Goal: Task Accomplishment & Management: Manage account settings

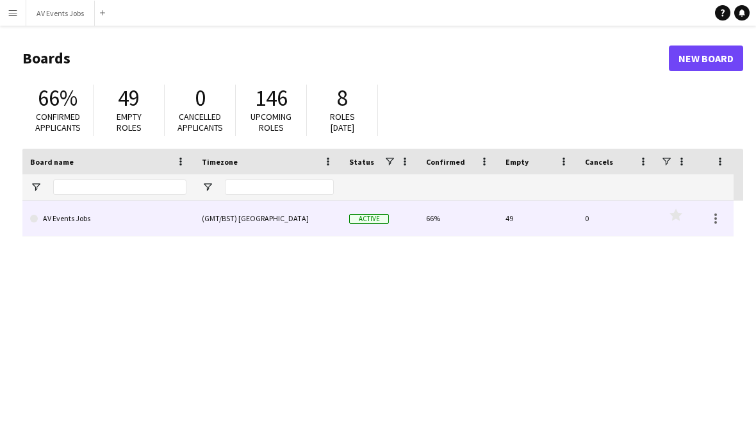
click at [149, 226] on link "AV Events Jobs" at bounding box center [108, 219] width 156 height 36
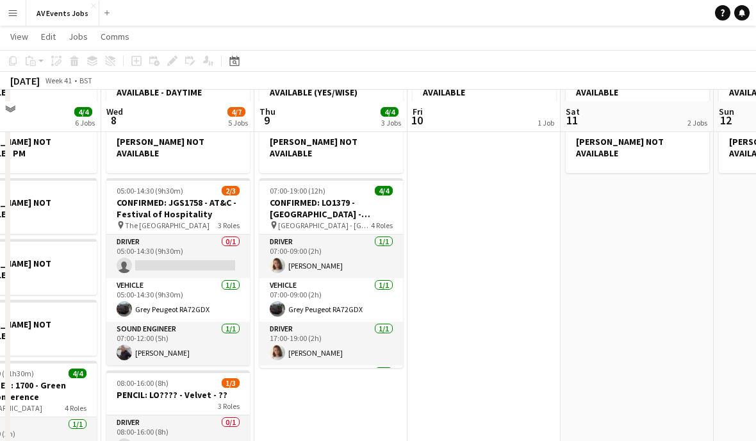
scroll to position [110, 0]
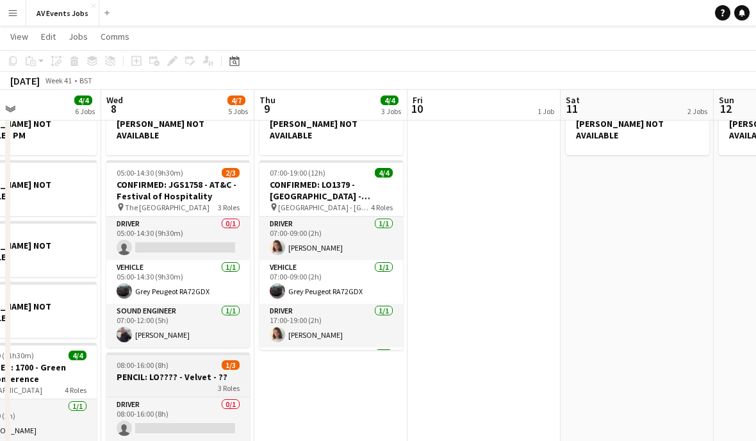
click at [176, 371] on h3 "PENCIL: LO???? - Velvet - ??" at bounding box center [178, 377] width 144 height 12
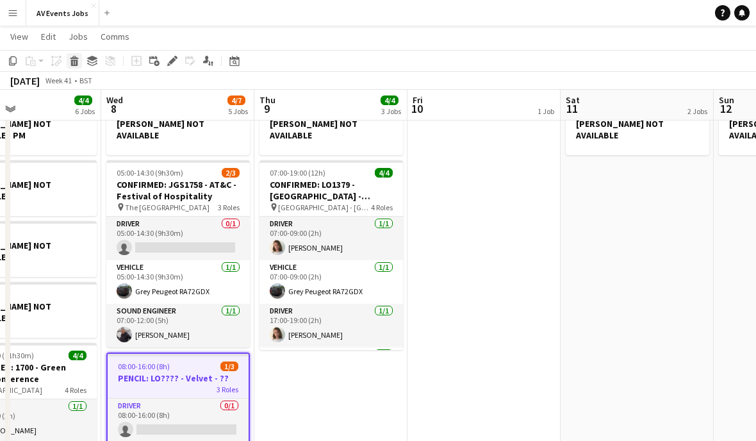
click at [76, 65] on icon at bounding box center [74, 63] width 7 height 6
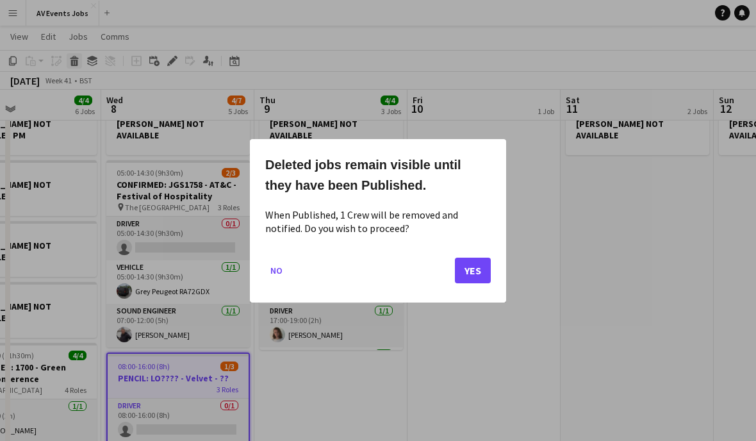
scroll to position [0, 0]
click at [470, 271] on button "Yes" at bounding box center [473, 270] width 36 height 26
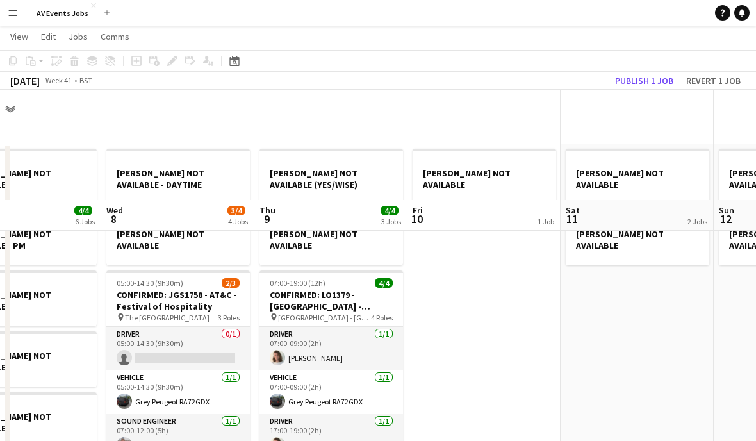
scroll to position [110, 0]
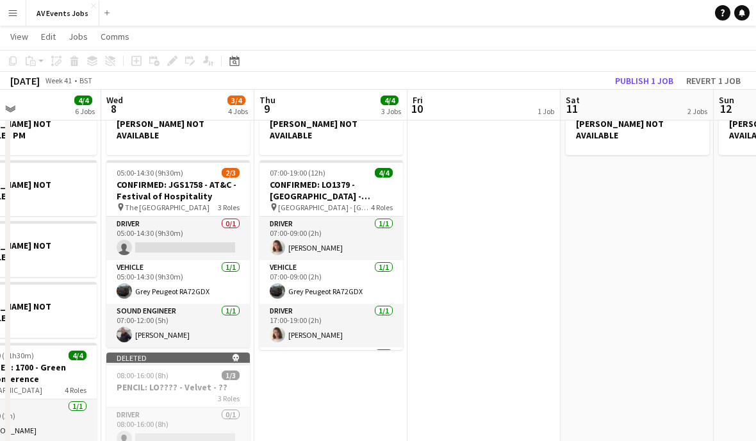
drag, startPoint x: 205, startPoint y: 359, endPoint x: 240, endPoint y: 342, distance: 38.7
click at [206, 359] on app-job-card "Deleted skull 08:00-16:00 (8h) 1/3 PENCIL: LO???? - Velvet - ?? 3 Roles Driver …" at bounding box center [178, 445] width 144 height 186
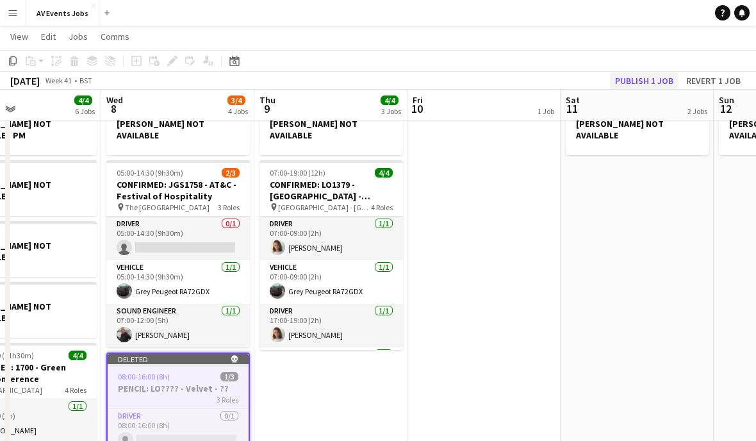
click at [629, 79] on button "Publish 1 job" at bounding box center [644, 80] width 69 height 17
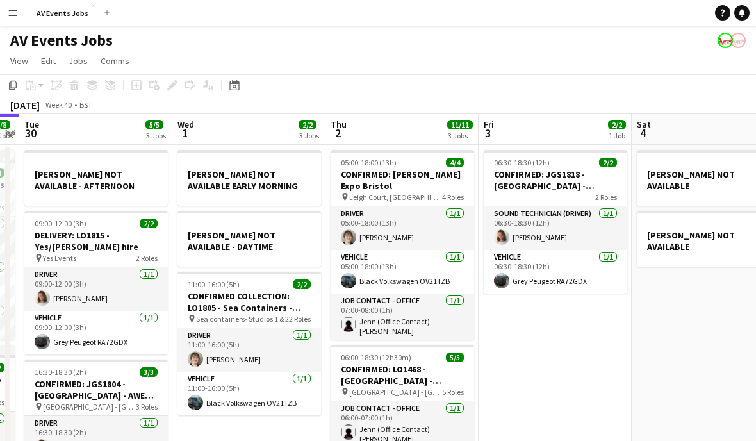
scroll to position [0, 407]
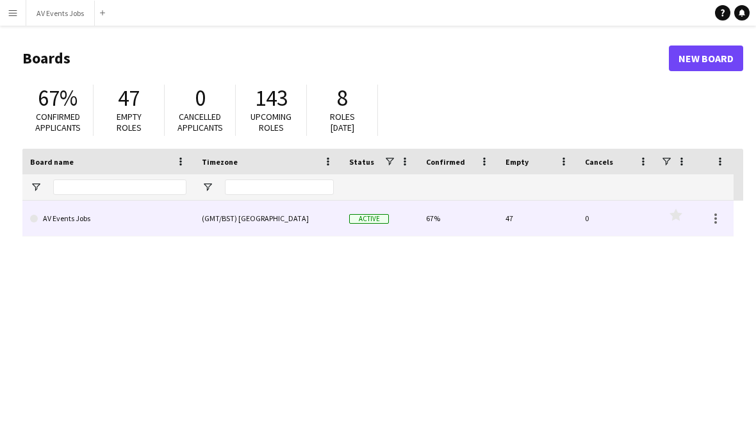
click at [78, 231] on link "AV Events Jobs" at bounding box center [108, 219] width 156 height 36
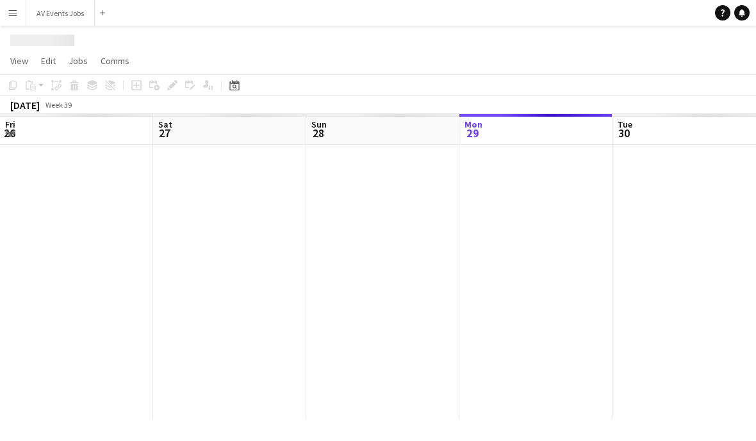
scroll to position [0, 306]
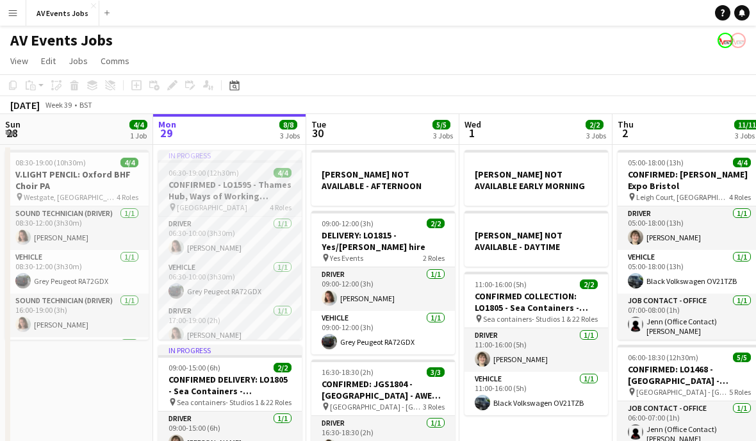
click at [184, 169] on span "06:30-19:00 (12h30m)" at bounding box center [204, 173] width 70 height 10
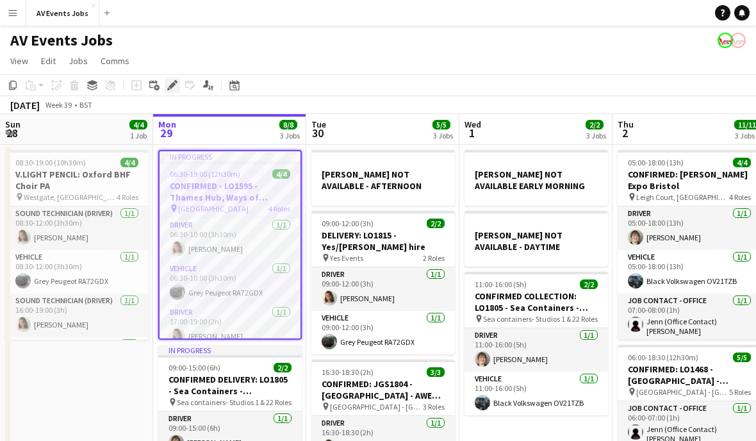
click at [169, 85] on icon "Edit" at bounding box center [172, 85] width 10 height 10
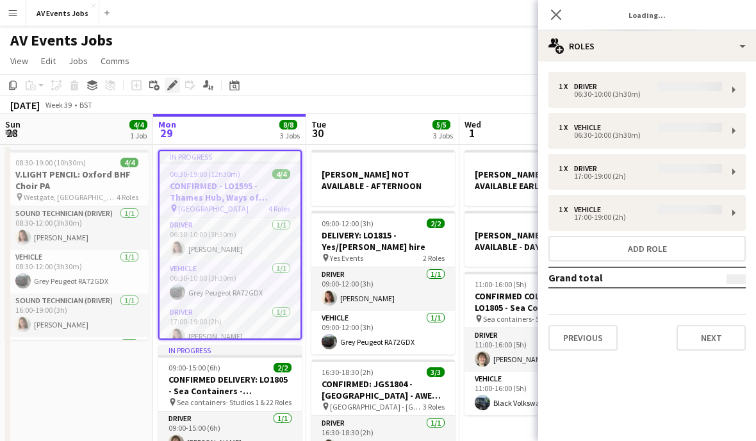
type input "**********"
click at [703, 345] on button "Next" at bounding box center [711, 338] width 69 height 26
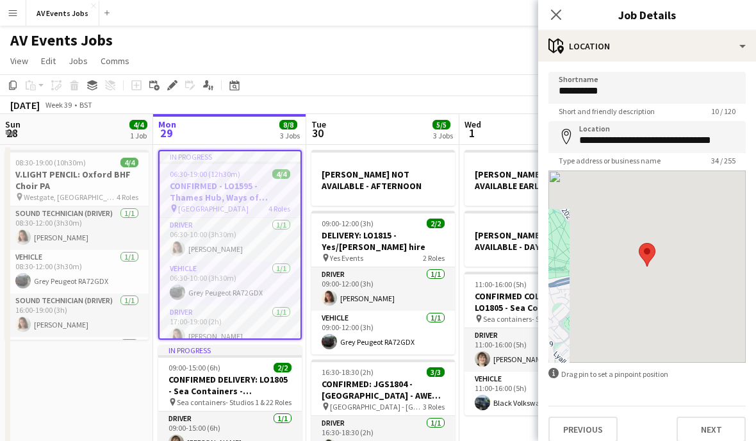
click at [718, 432] on button "Next" at bounding box center [711, 429] width 69 height 26
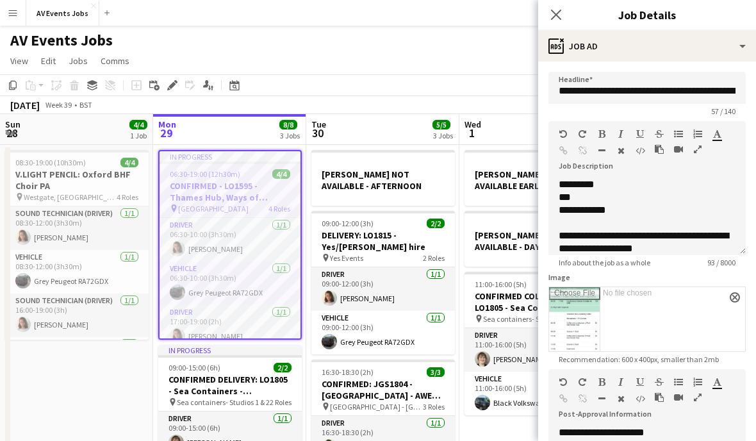
scroll to position [0, 0]
click at [554, 19] on icon "Close pop-in" at bounding box center [556, 14] width 12 height 12
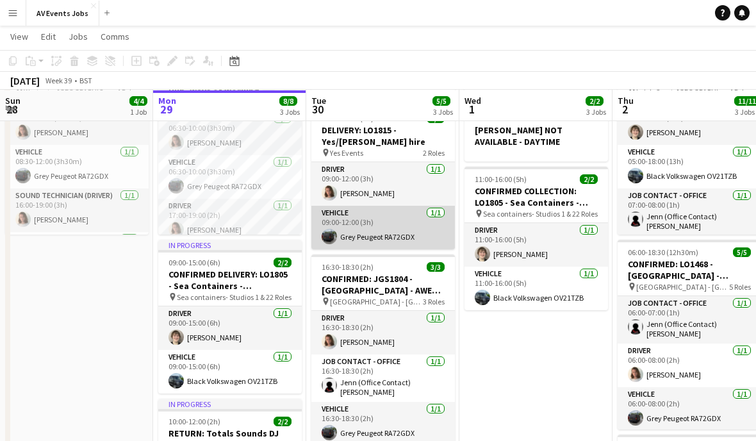
scroll to position [104, 0]
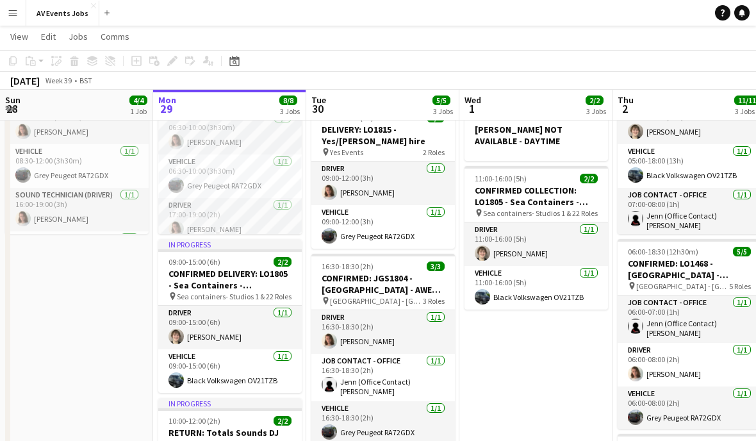
click at [363, 440] on app-date-cell "[PERSON_NAME] NOT AVAILABLE - AFTERNOON 09:00-12:00 (3h) 2/2 DELIVERY: LO1815 -…" at bounding box center [382, 447] width 153 height 816
click at [133, 62] on icon "Add job" at bounding box center [136, 61] width 10 height 10
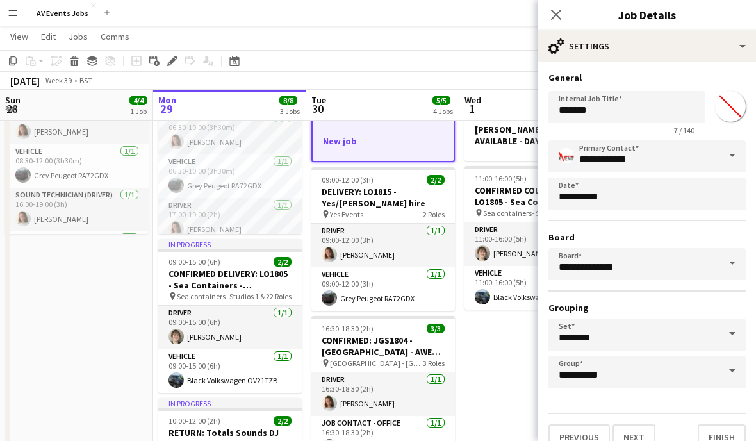
click at [639, 439] on button "Next" at bounding box center [634, 437] width 43 height 26
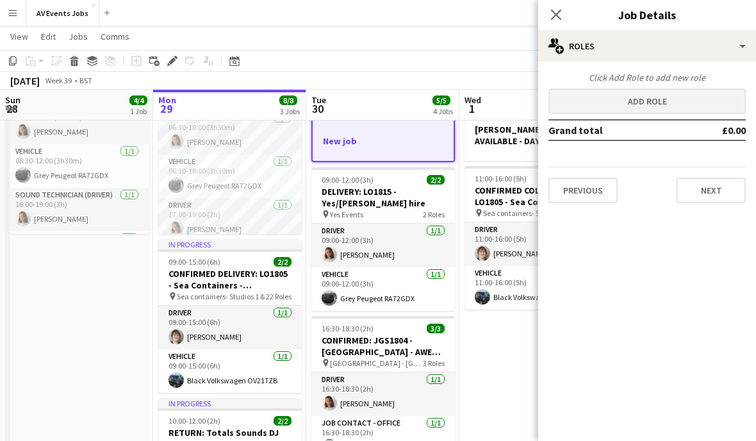
click at [639, 96] on button "Add role" at bounding box center [646, 101] width 197 height 26
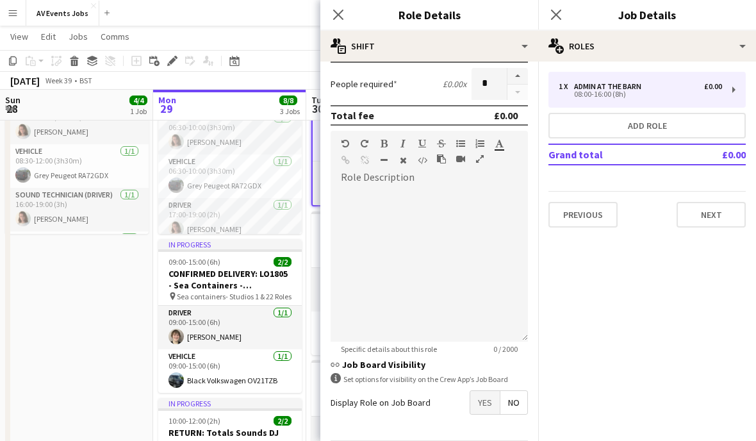
scroll to position [277, 0]
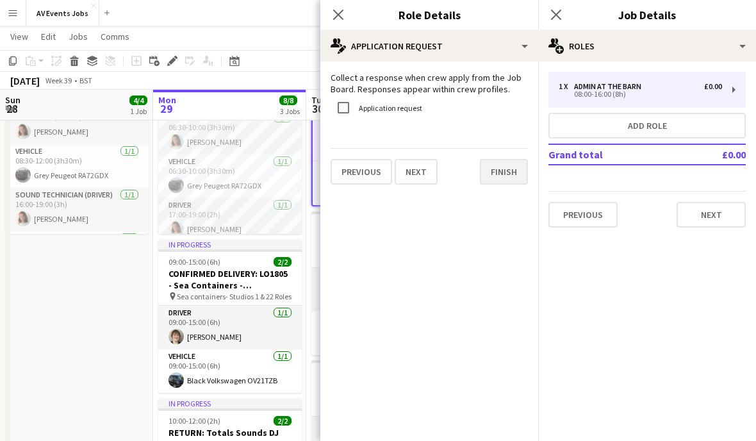
click at [502, 172] on button "Finish" at bounding box center [504, 172] width 48 height 26
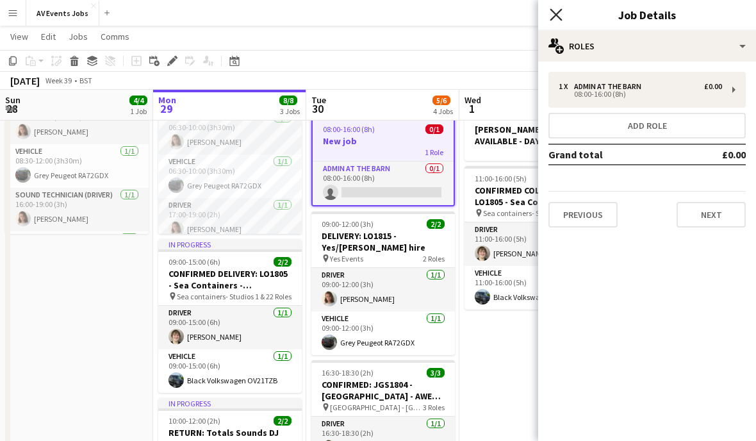
click at [557, 12] on icon "Close pop-in" at bounding box center [556, 14] width 12 height 12
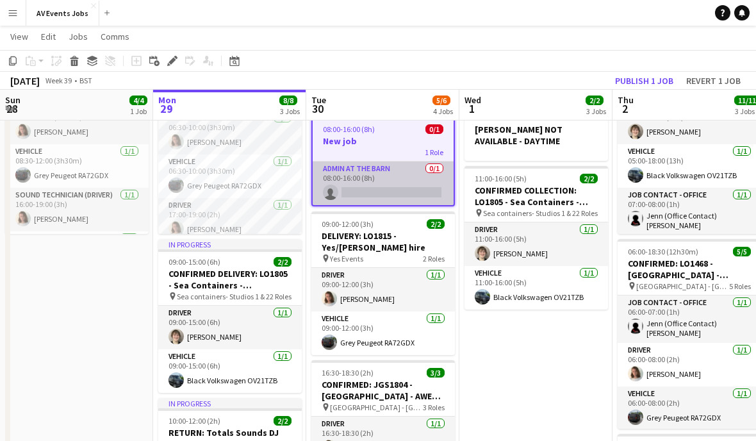
click at [374, 197] on app-card-role "Admin at the Barn 0/1 08:00-16:00 (8h) single-neutral-actions" at bounding box center [383, 183] width 141 height 44
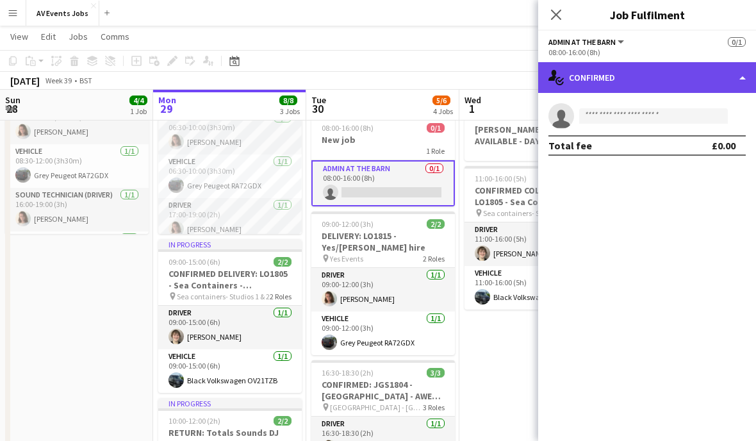
click at [598, 78] on div "single-neutral-actions-check-2 Confirmed" at bounding box center [647, 77] width 218 height 31
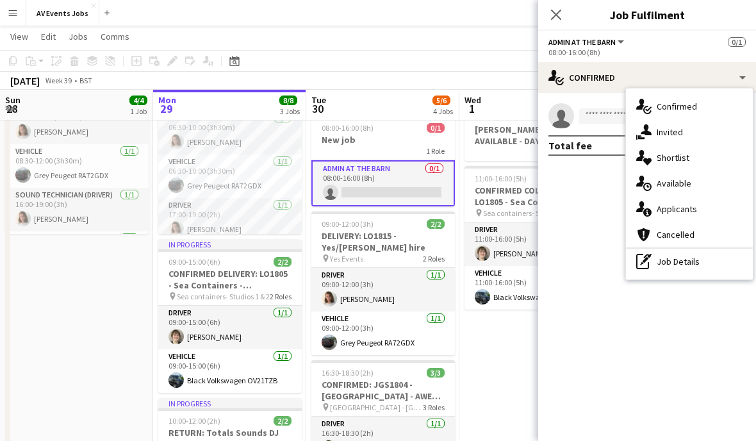
click at [664, 183] on span "Available" at bounding box center [674, 183] width 35 height 12
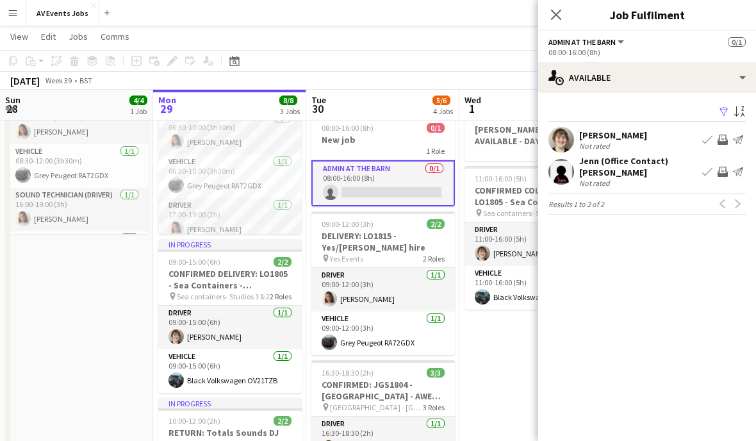
scroll to position [156, 0]
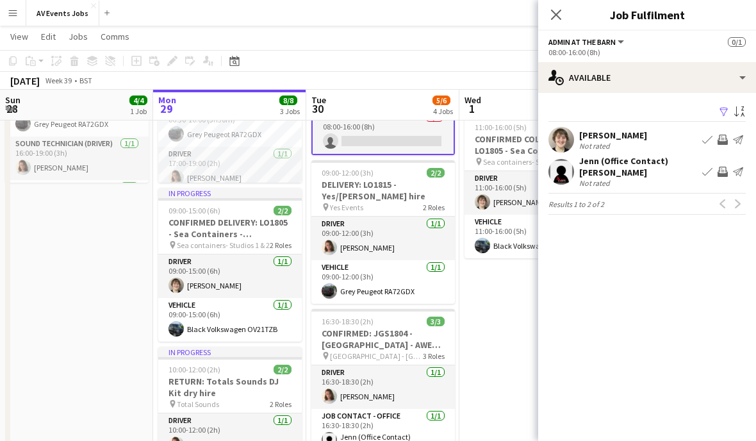
click at [559, 20] on icon "Close pop-in" at bounding box center [556, 15] width 10 height 10
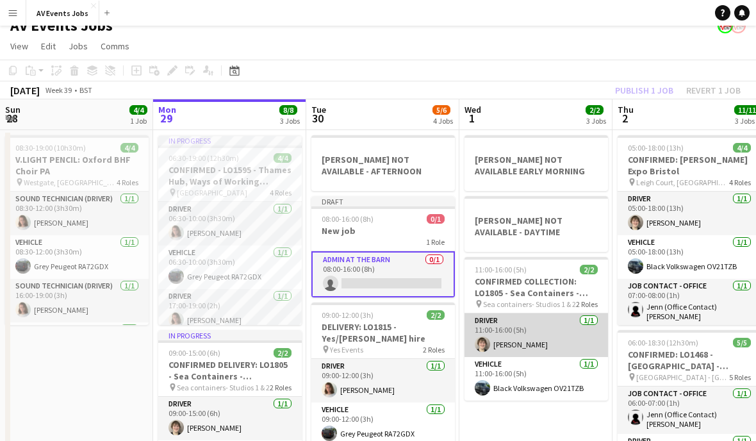
scroll to position [10, 0]
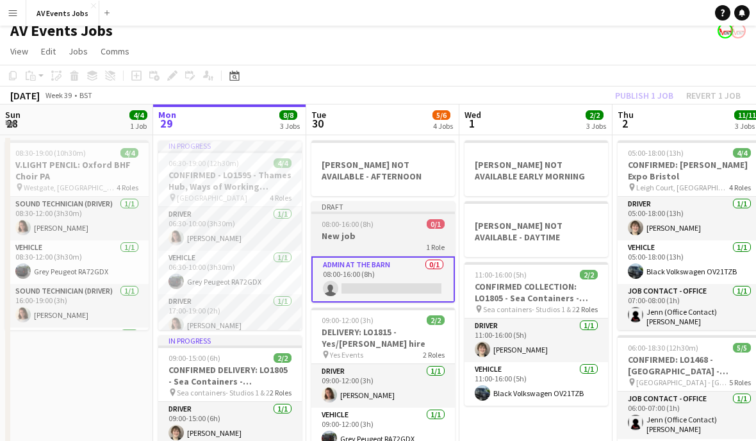
click at [375, 249] on div "1 Role" at bounding box center [383, 247] width 144 height 10
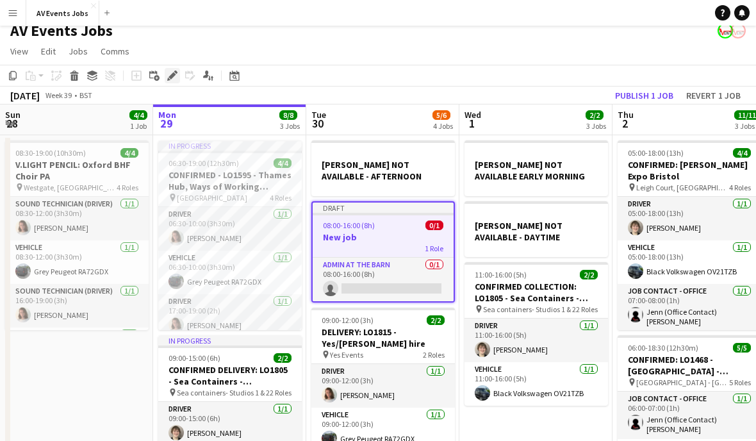
click at [169, 76] on icon "Edit" at bounding box center [172, 75] width 10 height 10
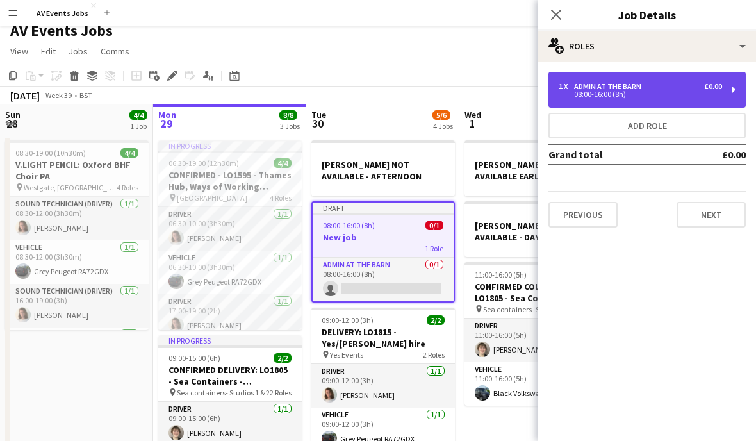
click at [727, 101] on div "1 x Admin at the Barn £0.00 08:00-16:00 (8h)" at bounding box center [646, 90] width 197 height 36
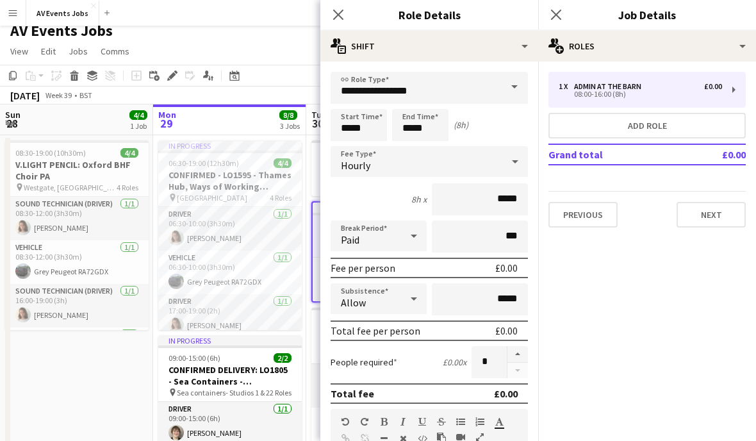
click at [511, 85] on span at bounding box center [514, 87] width 27 height 31
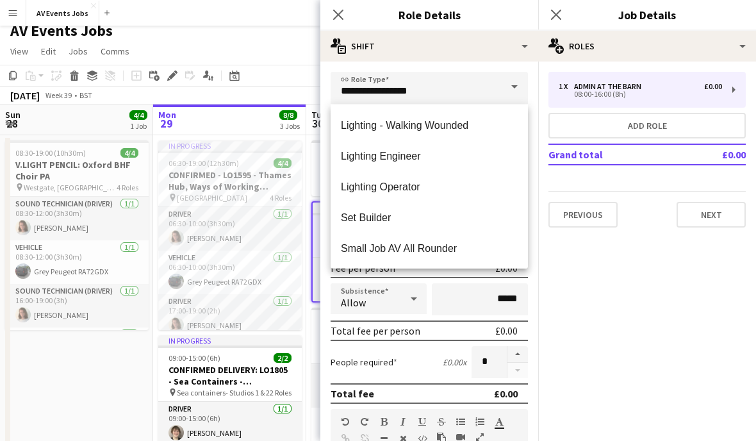
scroll to position [465, 0]
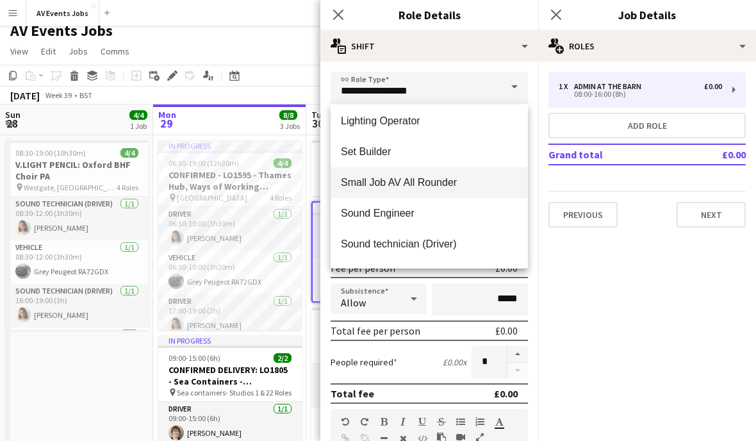
click at [407, 193] on mat-option "Small Job AV All Rounder" at bounding box center [429, 182] width 197 height 31
type input "**********"
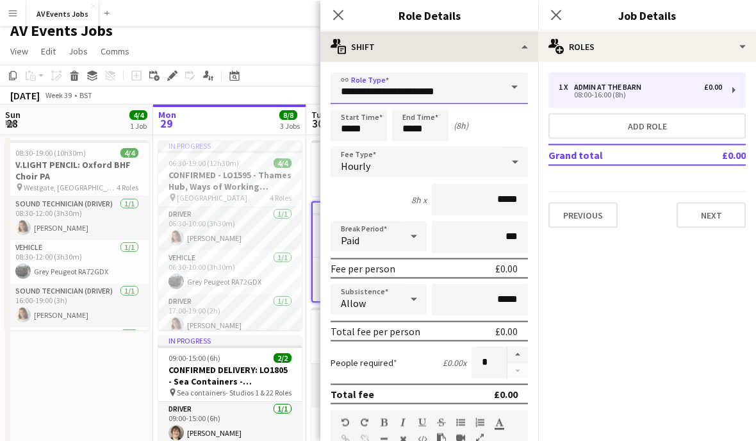
scroll to position [9, 0]
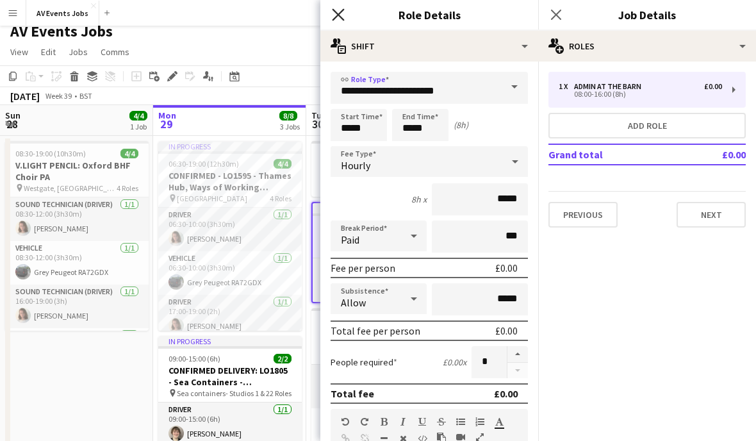
click at [338, 13] on icon at bounding box center [338, 14] width 12 height 12
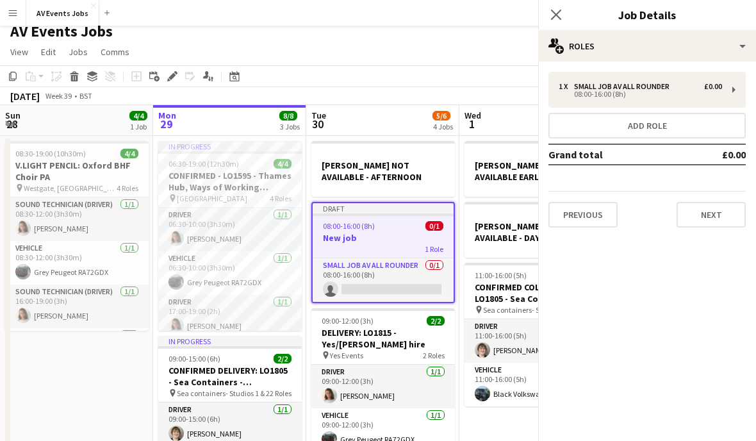
scroll to position [10, 0]
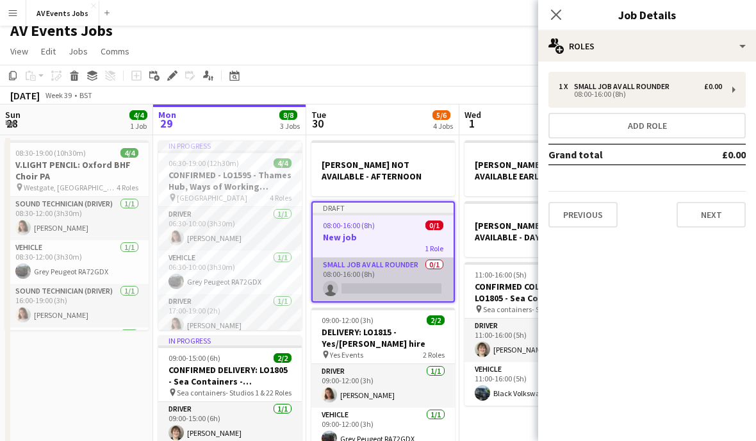
click at [395, 267] on app-card-role "Small Job AV All Rounder 0/1 08:00-16:00 (8h) single-neutral-actions" at bounding box center [383, 280] width 141 height 44
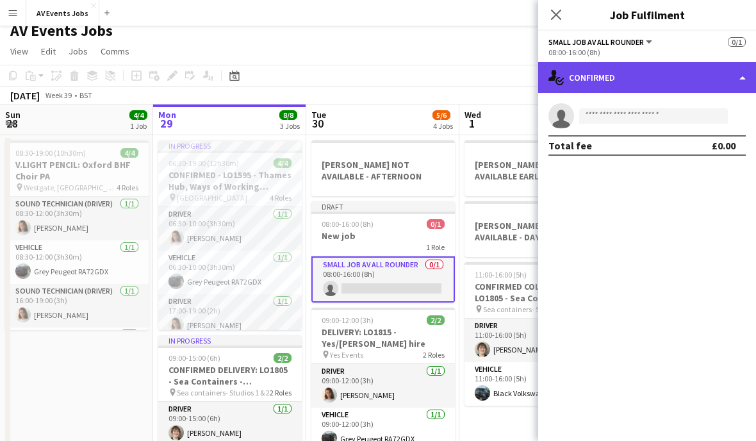
click at [590, 87] on div "single-neutral-actions-check-2 Confirmed" at bounding box center [647, 77] width 218 height 31
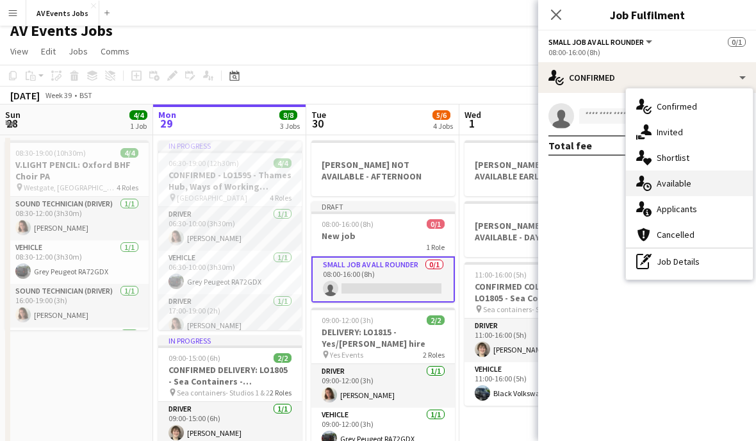
click at [658, 190] on div "single-neutral-actions-upload Available" at bounding box center [689, 183] width 127 height 26
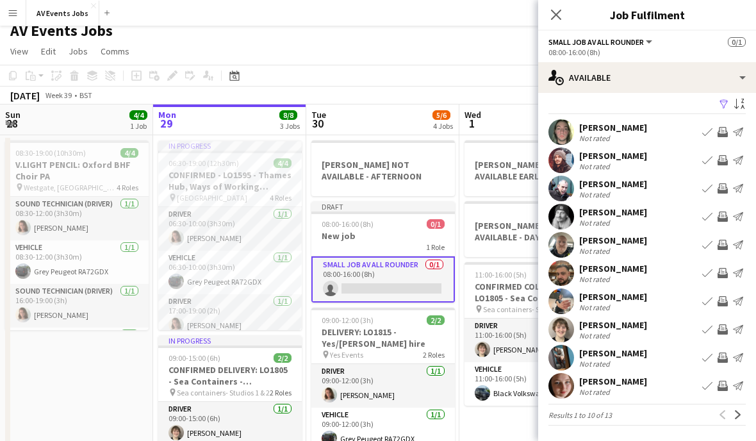
scroll to position [8, 0]
click at [737, 418] on app-icon "Next" at bounding box center [738, 414] width 9 height 9
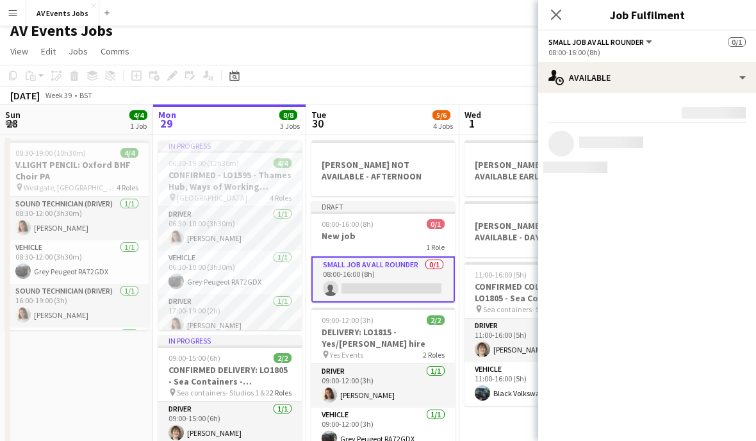
scroll to position [0, 0]
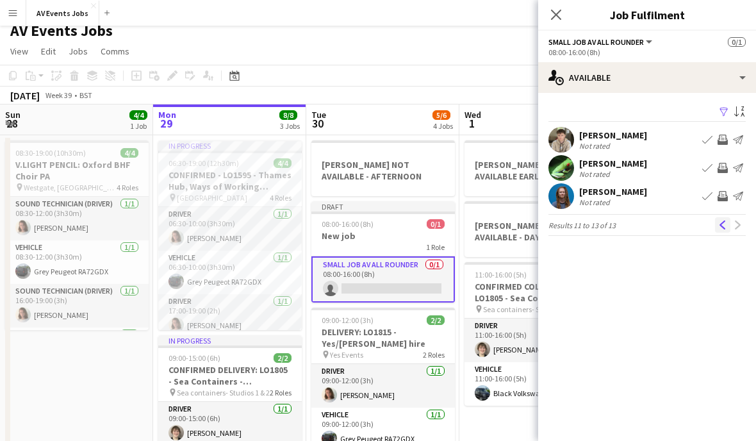
click at [726, 225] on app-icon "Previous" at bounding box center [722, 224] width 9 height 9
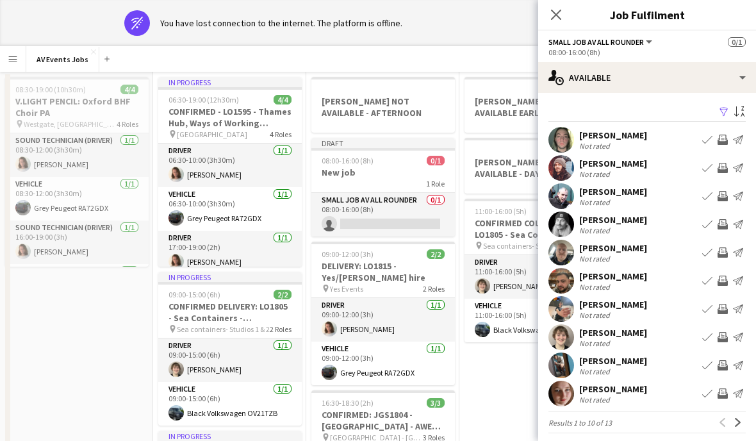
scroll to position [51, 0]
